Goal: Task Accomplishment & Management: Use online tool/utility

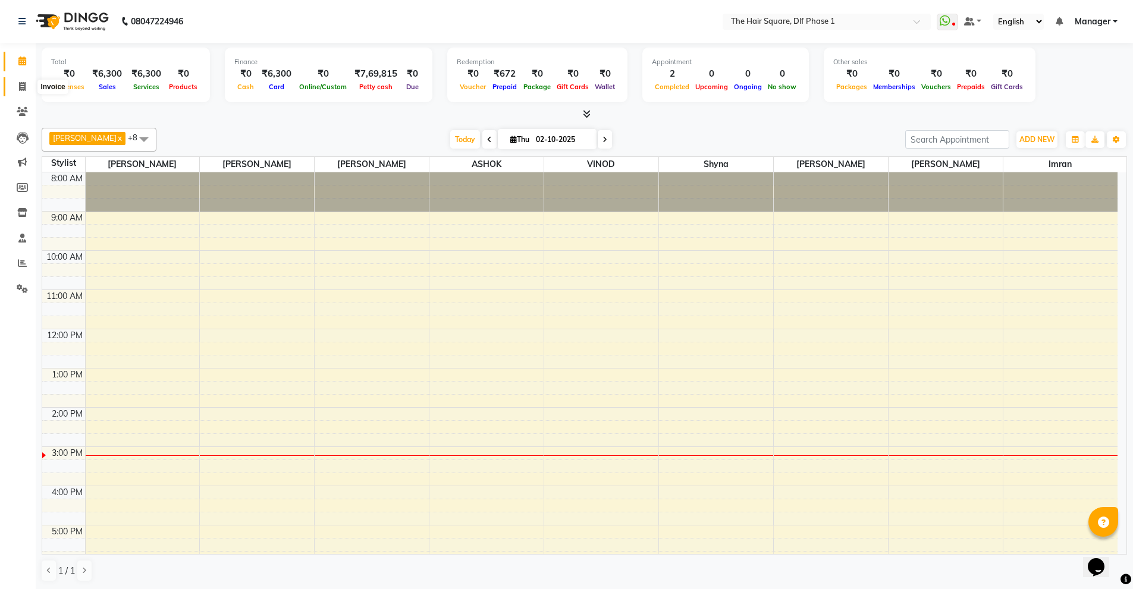
click at [20, 89] on icon at bounding box center [22, 86] width 7 height 9
select select "5766"
select select "service"
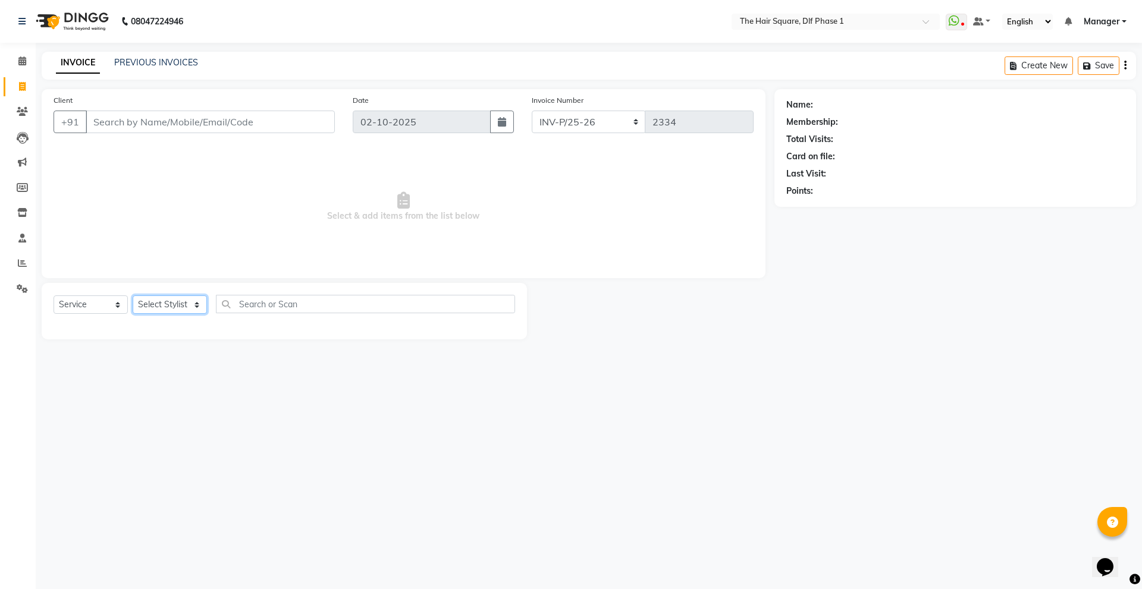
click at [179, 302] on select "Select Stylist [PERSON_NAME] AMIT [PERSON_NAME] [PERSON_NAME] [PERSON_NAME] Man…" at bounding box center [170, 305] width 74 height 18
select select "39560"
click at [133, 296] on select "Select Stylist [PERSON_NAME] AMIT [PERSON_NAME] [PERSON_NAME] [PERSON_NAME] Man…" at bounding box center [170, 305] width 74 height 18
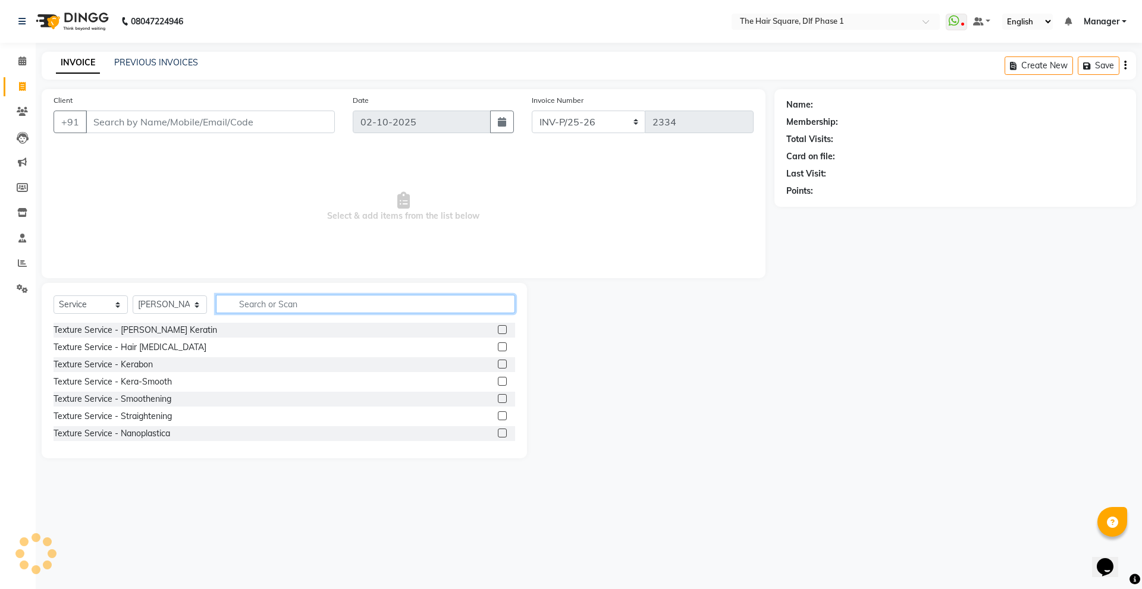
click at [274, 303] on input "text" at bounding box center [365, 304] width 299 height 18
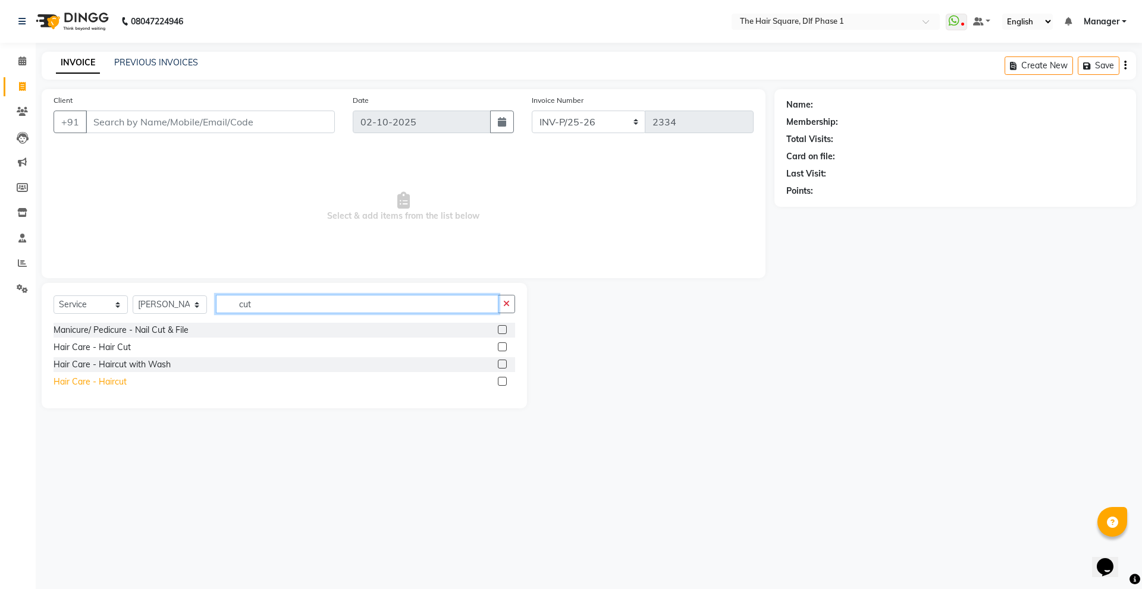
type input "cut"
click at [63, 379] on div "Hair Care - Haircut" at bounding box center [90, 382] width 73 height 12
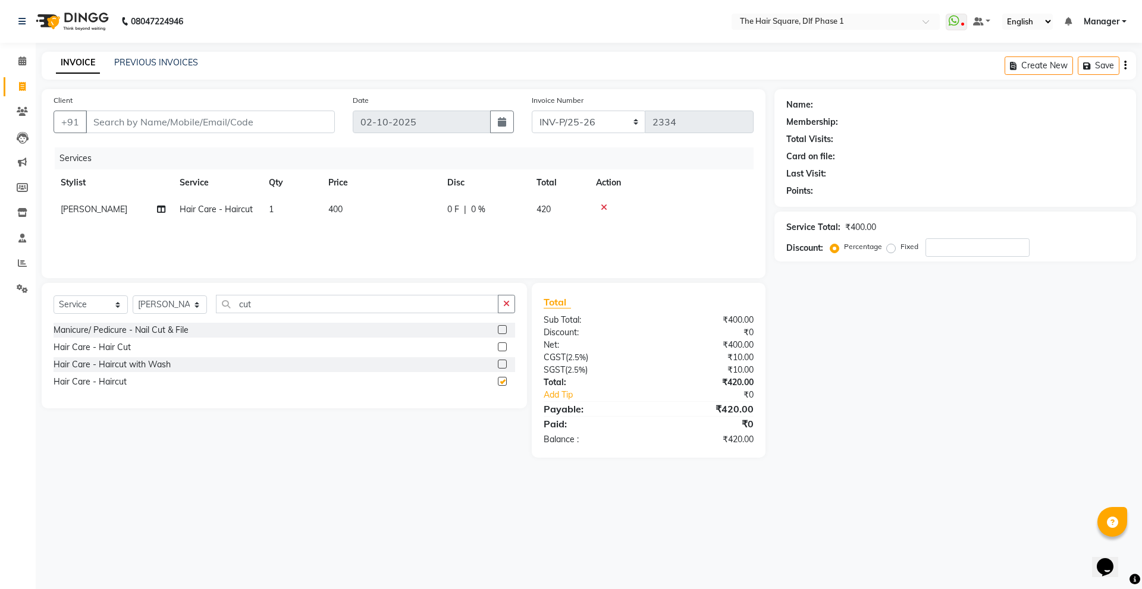
checkbox input "false"
drag, startPoint x: 289, startPoint y: 306, endPoint x: 222, endPoint y: 305, distance: 66.6
click at [222, 305] on input "cut" at bounding box center [357, 304] width 282 height 18
type input "beard"
click at [108, 349] on div "Hair Care - [PERSON_NAME] Styling" at bounding box center [124, 347] width 140 height 12
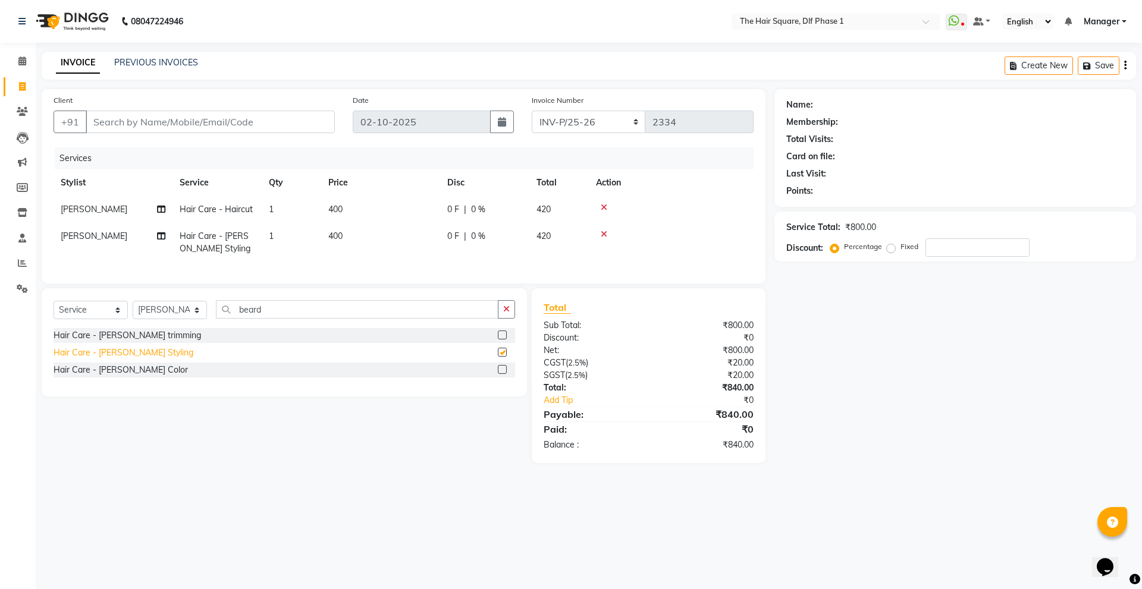
checkbox input "false"
click at [162, 58] on link "PREVIOUS INVOICES" at bounding box center [156, 62] width 84 height 11
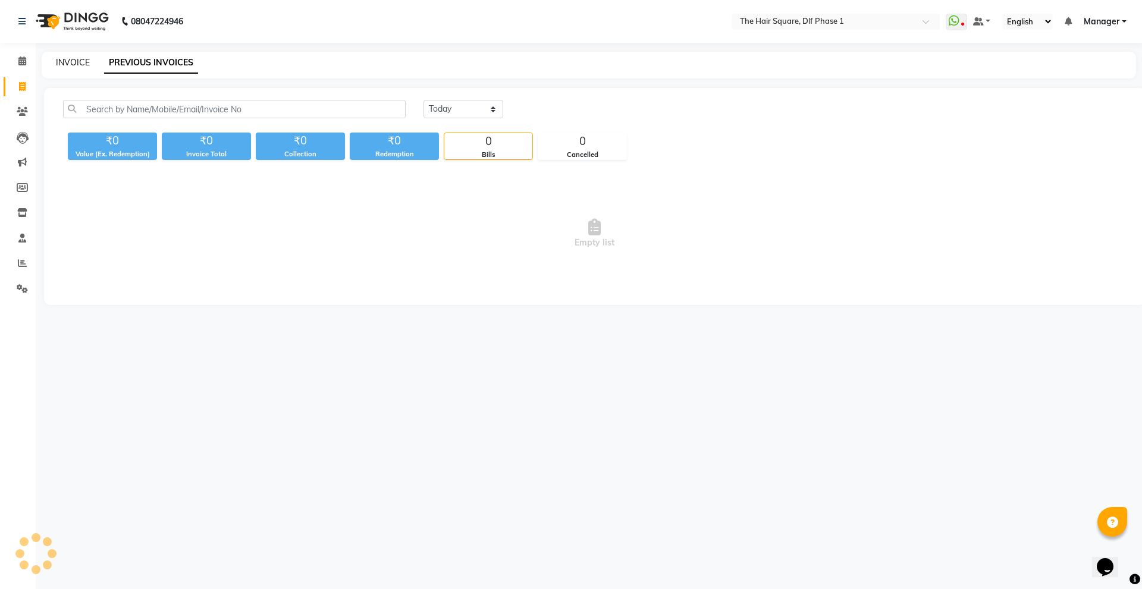
click at [63, 60] on link "INVOICE" at bounding box center [73, 62] width 34 height 11
select select "service"
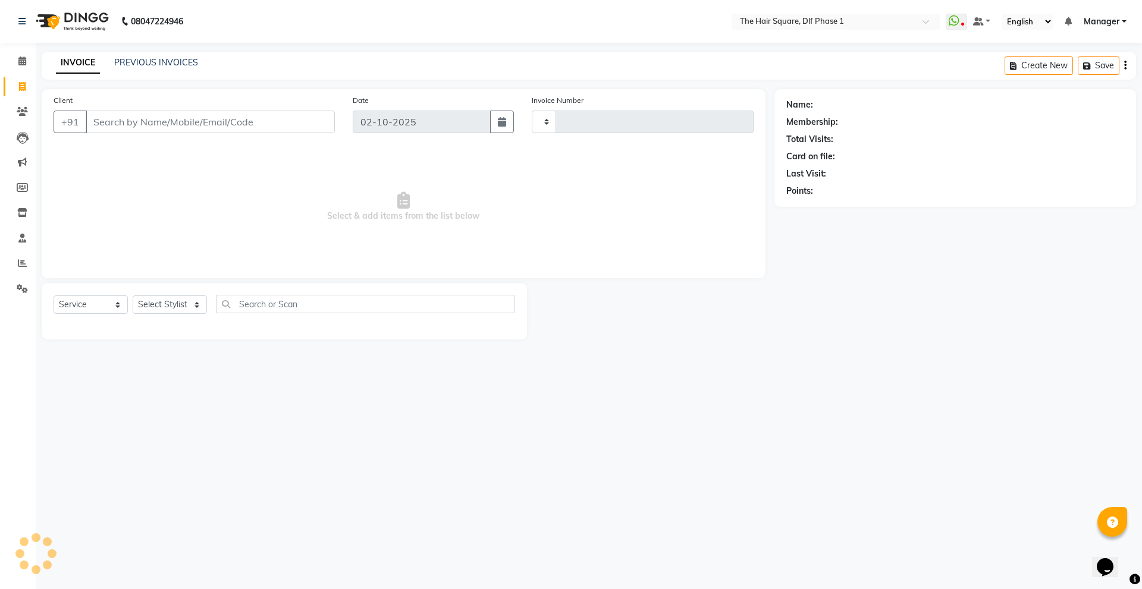
type input "2334"
select select "5766"
click at [15, 60] on span at bounding box center [22, 62] width 21 height 14
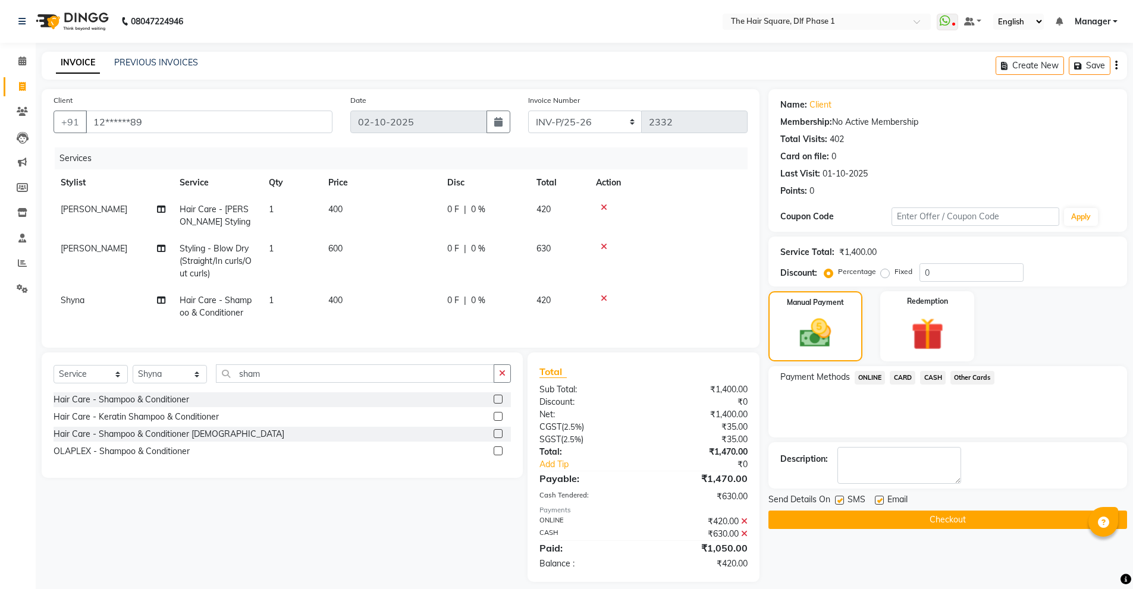
select select "5766"
select select "service"
click at [162, 382] on select "Select Stylist [PERSON_NAME] AMIT [PERSON_NAME] [PERSON_NAME] [PERSON_NAME] Man…" at bounding box center [170, 374] width 74 height 18
select select "39560"
click at [133, 374] on select "Select Stylist [PERSON_NAME] AMIT [PERSON_NAME] [PERSON_NAME] [PERSON_NAME] Man…" at bounding box center [170, 374] width 74 height 18
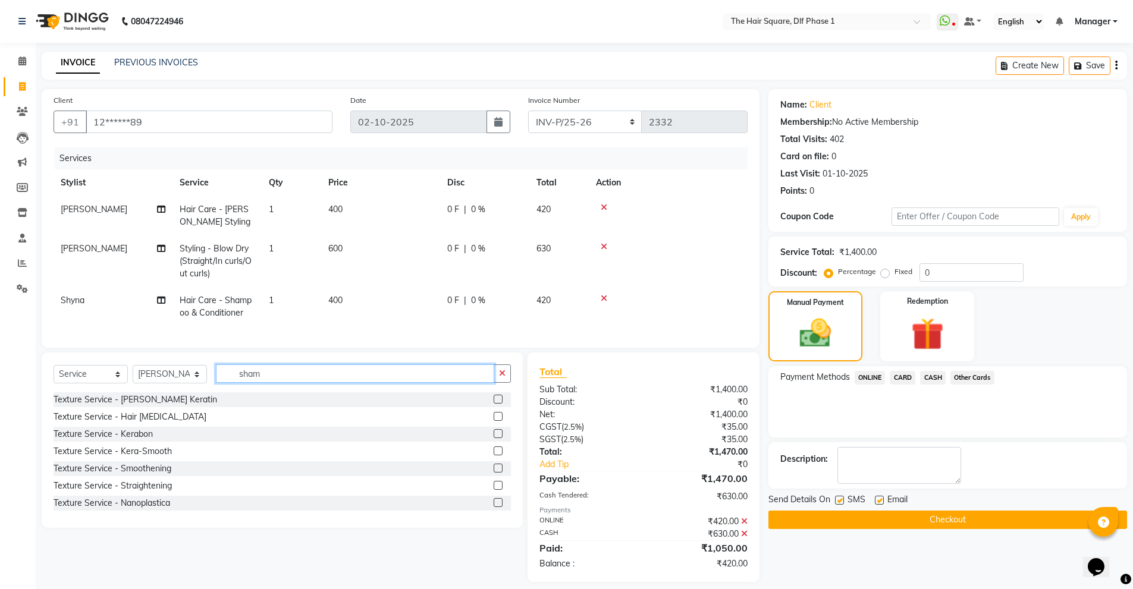
drag, startPoint x: 274, startPoint y: 385, endPoint x: 196, endPoint y: 395, distance: 78.6
click at [196, 393] on div "Select Service Product Membership Package Voucher Prepaid Gift Card Select Styl…" at bounding box center [282, 379] width 457 height 28
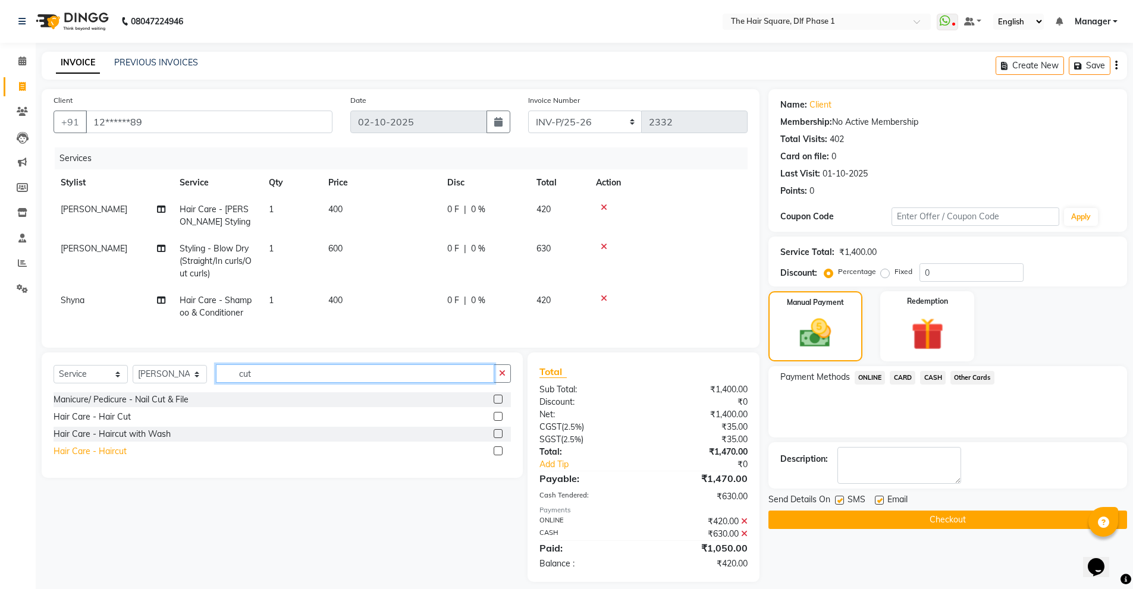
type input "cut"
click at [81, 458] on div "Hair Care - Haircut" at bounding box center [90, 451] width 73 height 12
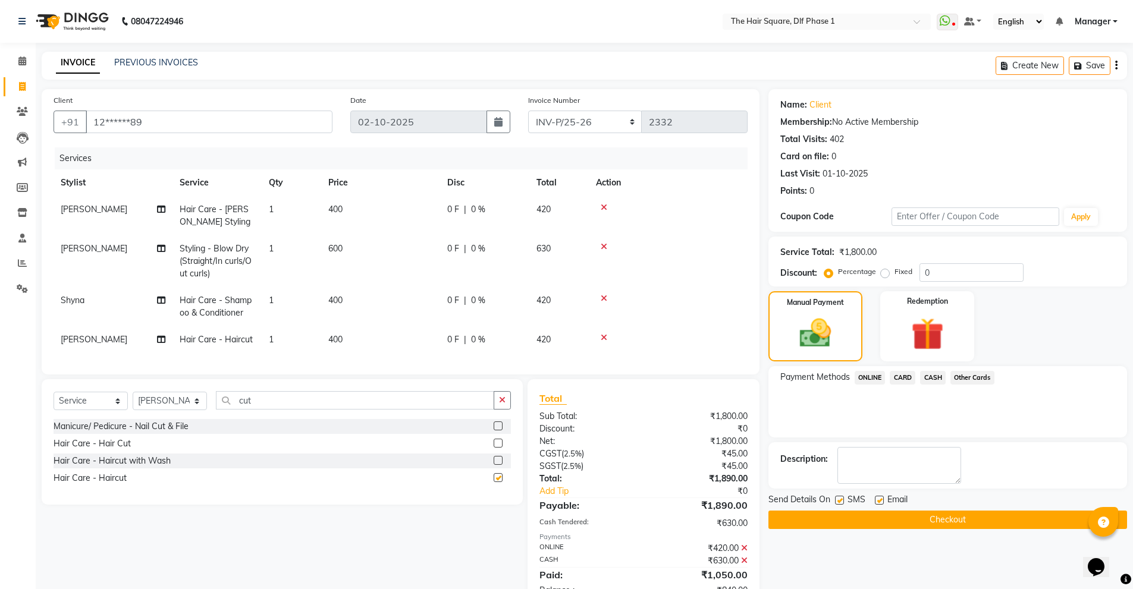
checkbox input "false"
drag, startPoint x: 274, startPoint y: 408, endPoint x: 202, endPoint y: 422, distance: 73.4
click at [202, 419] on div "Select Service Product Membership Package Voucher Prepaid Gift Card Select Styl…" at bounding box center [282, 405] width 457 height 28
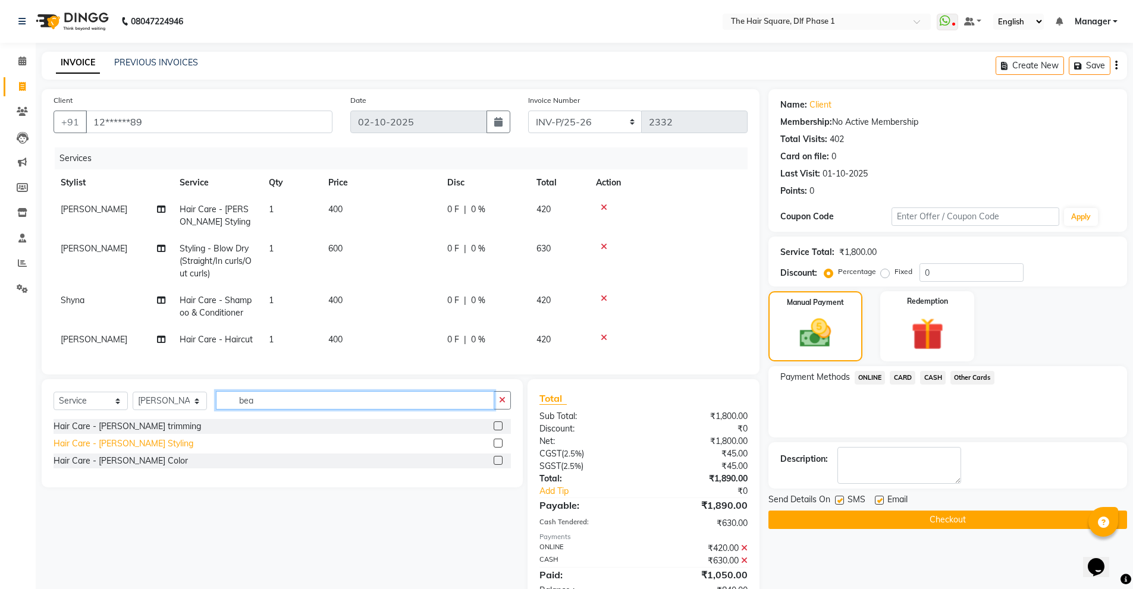
type input "bea"
click at [131, 450] on div "Hair Care - [PERSON_NAME] Styling" at bounding box center [124, 444] width 140 height 12
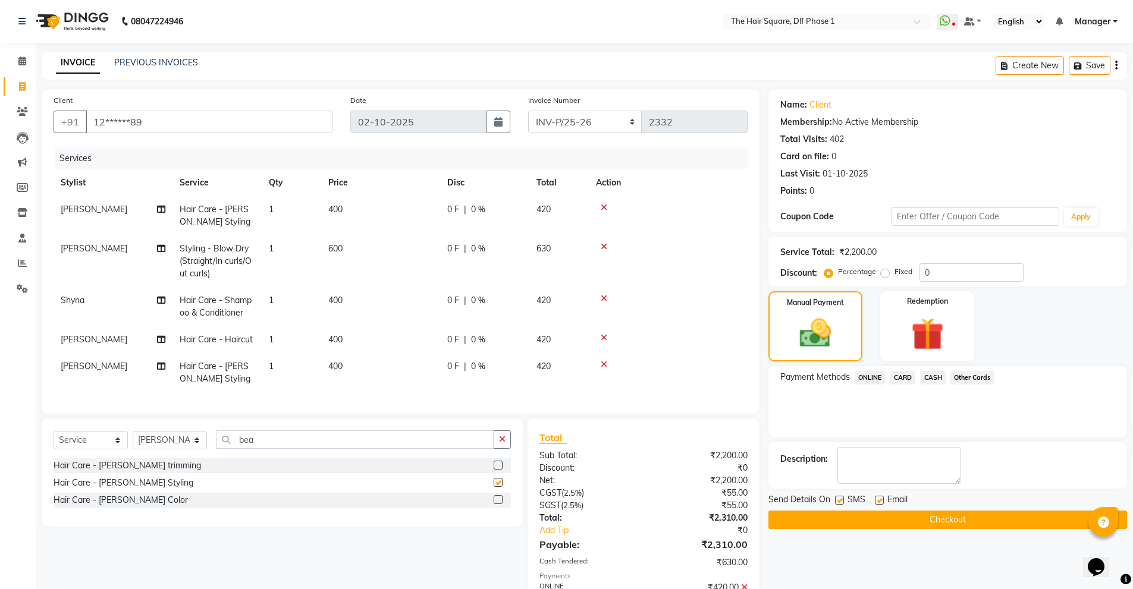
checkbox input "false"
click at [930, 376] on span "CASH" at bounding box center [933, 378] width 26 height 14
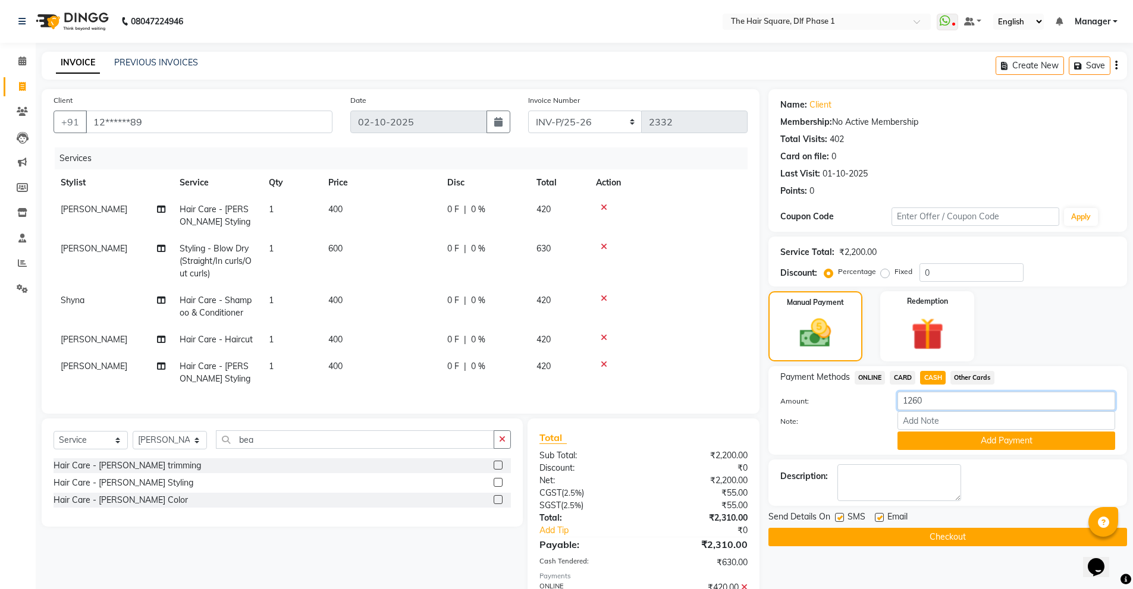
drag, startPoint x: 928, startPoint y: 403, endPoint x: 888, endPoint y: 409, distance: 40.3
click at [888, 409] on div "1260" at bounding box center [1006, 401] width 236 height 18
type input "840"
click at [946, 435] on button "Add Payment" at bounding box center [1006, 441] width 218 height 18
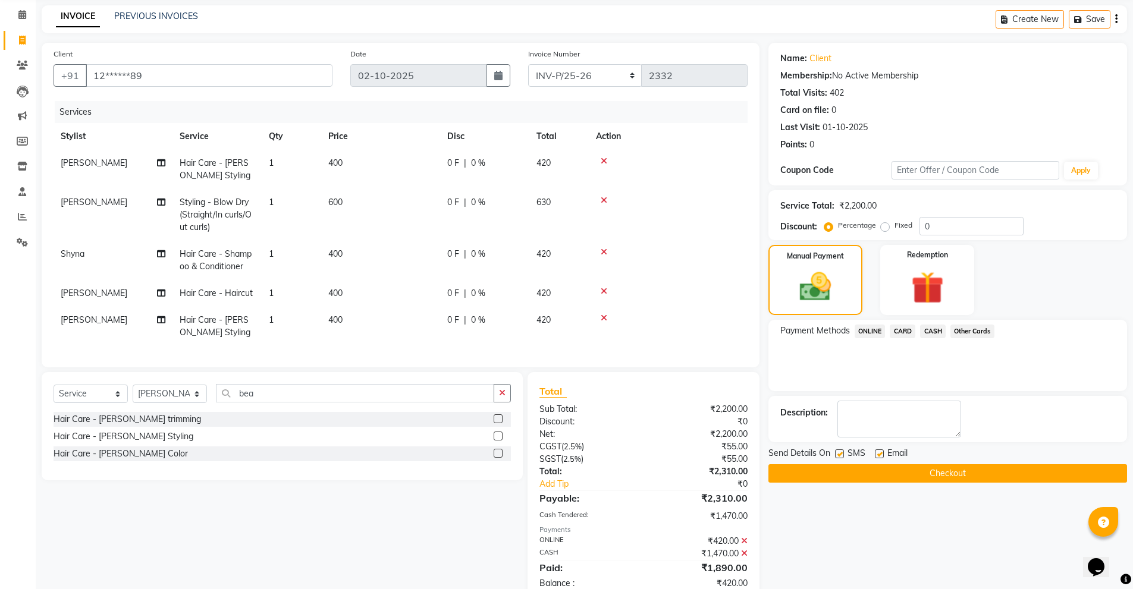
scroll to position [86, 0]
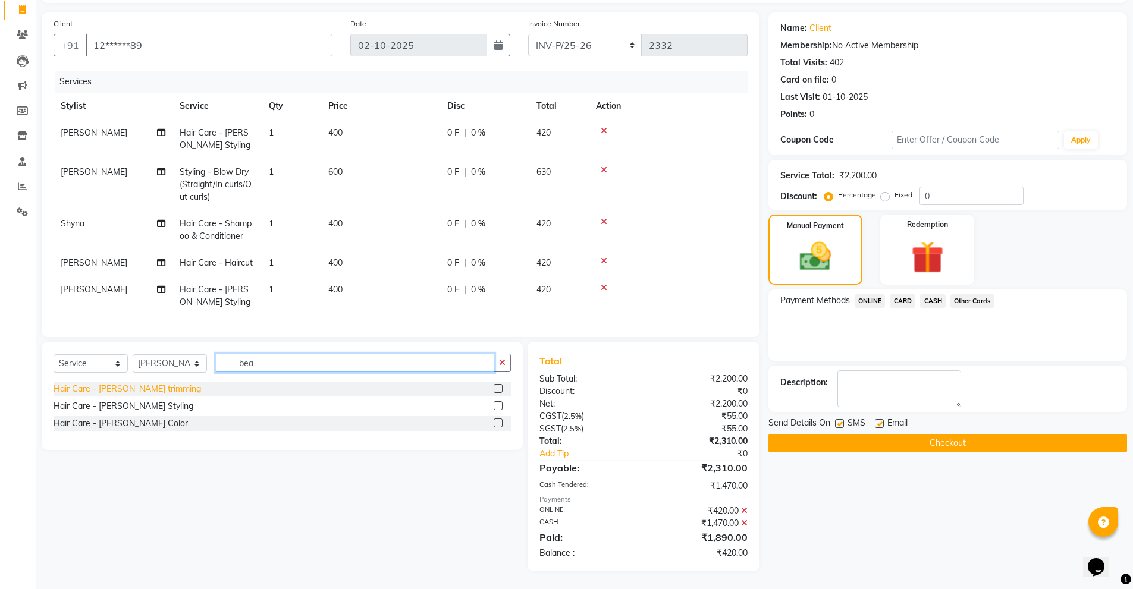
drag, startPoint x: 274, startPoint y: 356, endPoint x: 153, endPoint y: 388, distance: 124.4
click at [153, 388] on div "Select Service Product Membership Package Voucher Prepaid Gift Card Select Styl…" at bounding box center [282, 396] width 481 height 108
type input "cut"
click at [115, 438] on div "Hair Care - Haircut" at bounding box center [90, 441] width 73 height 12
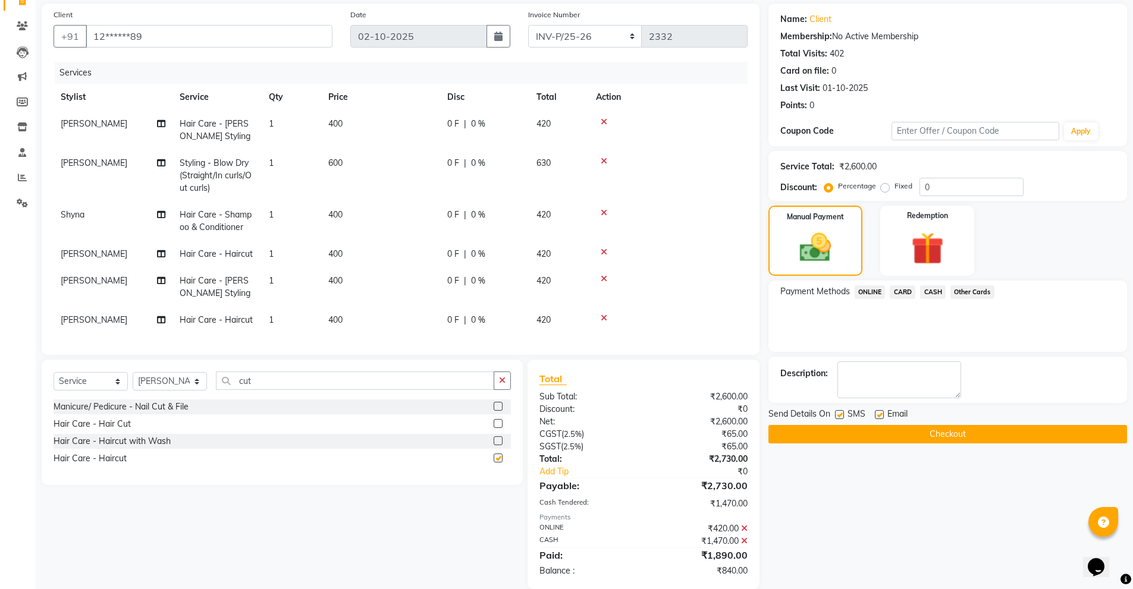
checkbox input "false"
click at [866, 294] on span "ONLINE" at bounding box center [870, 292] width 31 height 14
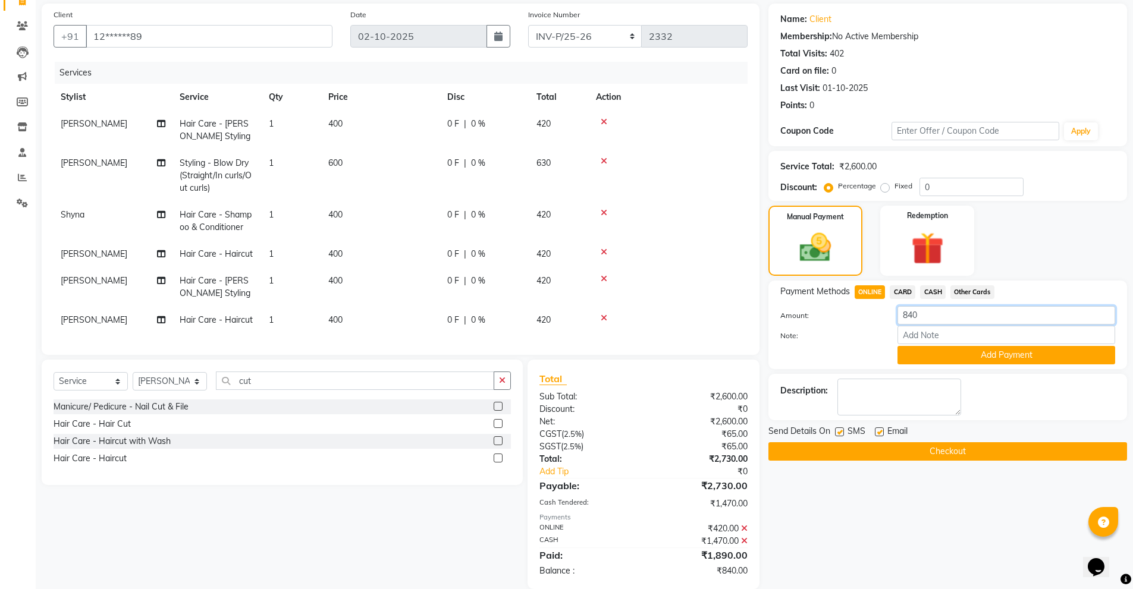
drag, startPoint x: 928, startPoint y: 318, endPoint x: 871, endPoint y: 342, distance: 61.9
click at [871, 342] on div "Amount: 840 Note: Add Payment" at bounding box center [947, 335] width 335 height 58
type input "420"
click at [911, 351] on button "Add Payment" at bounding box center [1006, 355] width 218 height 18
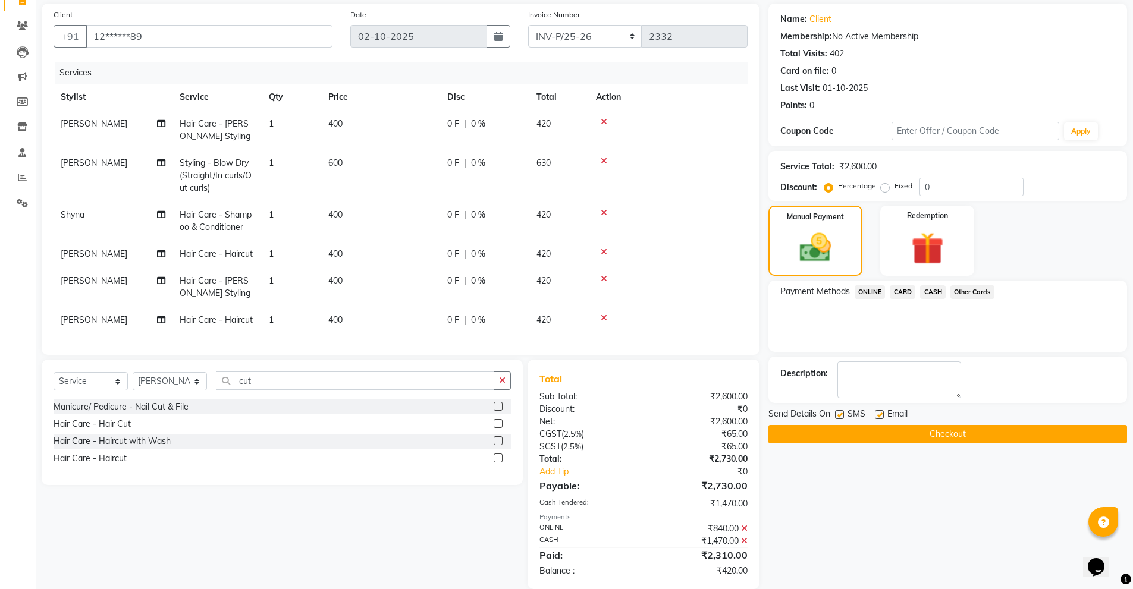
click at [605, 211] on icon at bounding box center [604, 213] width 7 height 8
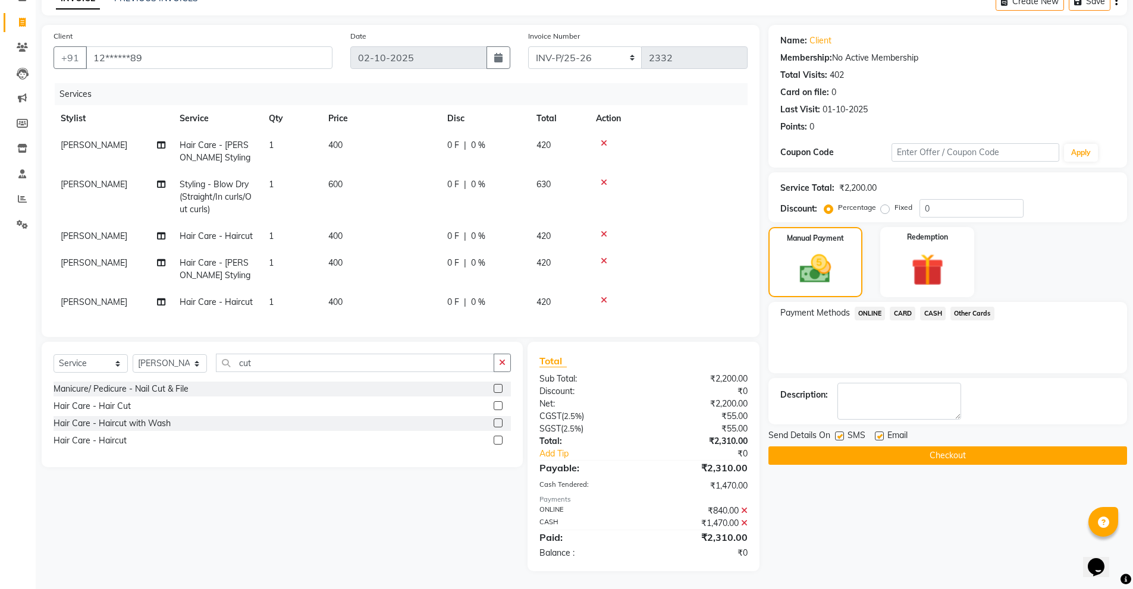
scroll to position [73, 0]
